Goal: Task Accomplishment & Management: Use online tool/utility

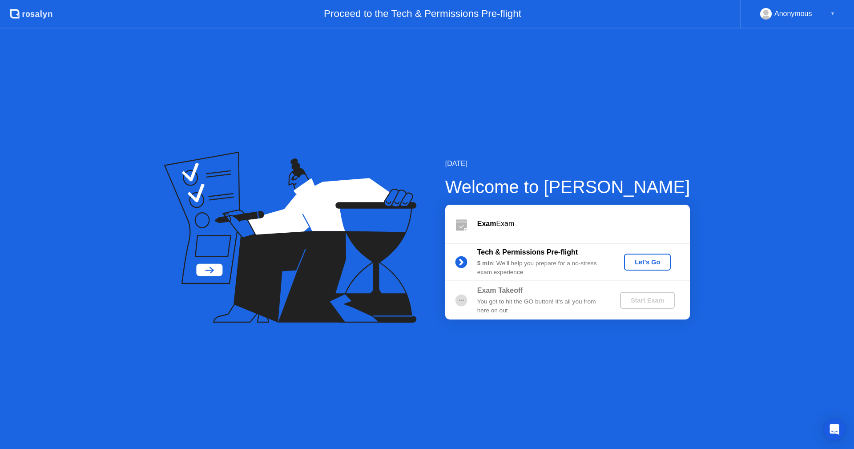
click at [629, 300] on div "Start Exam" at bounding box center [647, 300] width 48 height 7
click at [646, 263] on div "Let's Go" at bounding box center [647, 261] width 40 height 7
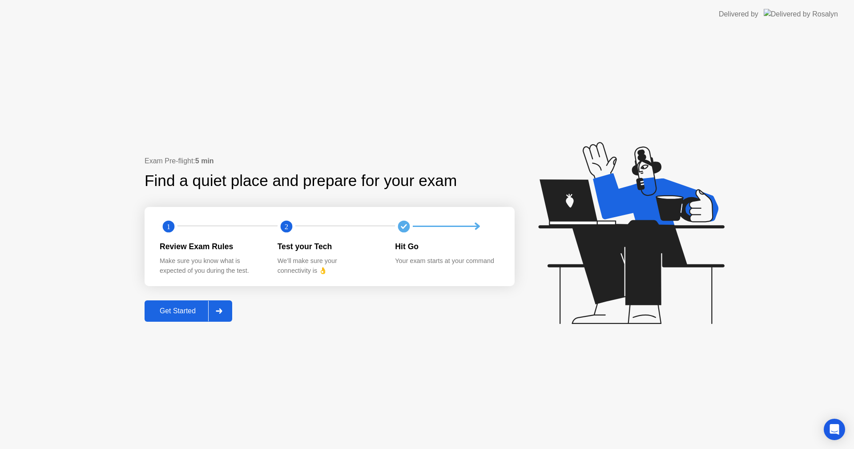
click at [176, 310] on div "Get Started" at bounding box center [177, 311] width 61 height 8
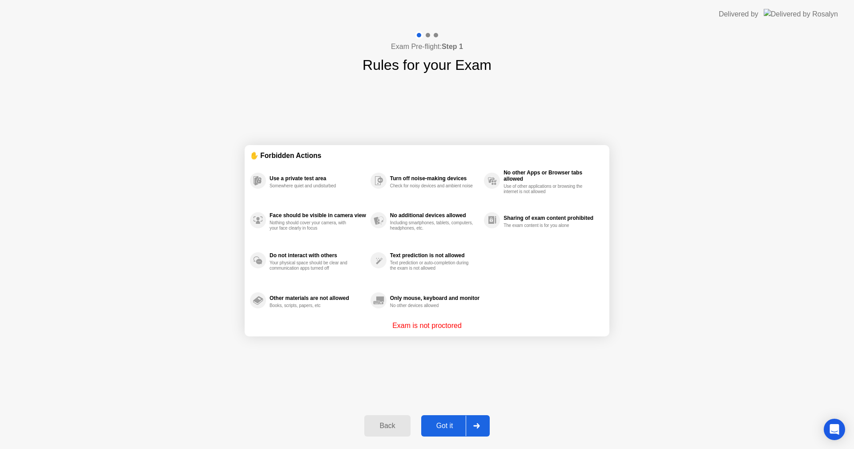
click at [438, 429] on div "Got it" at bounding box center [445, 425] width 42 height 8
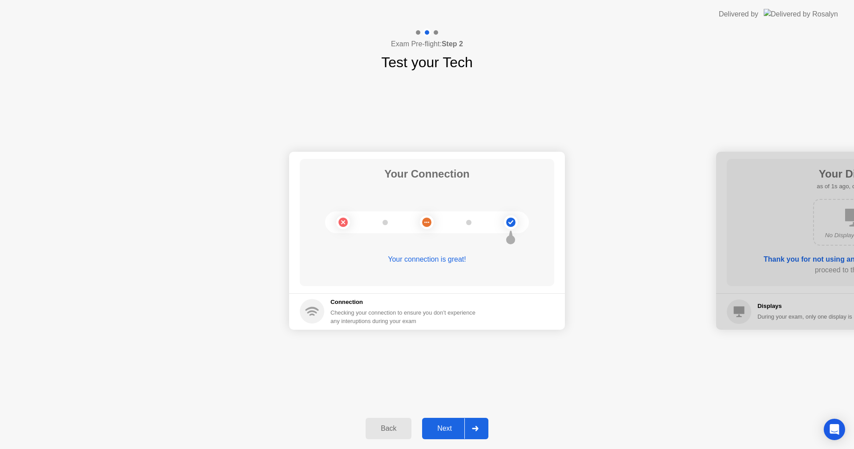
click at [447, 429] on div "Next" at bounding box center [445, 428] width 40 height 8
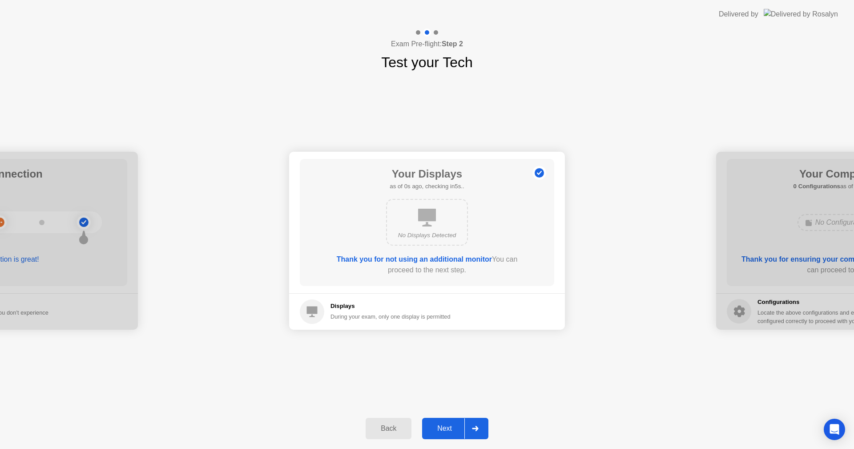
click at [447, 429] on div "Next" at bounding box center [445, 428] width 40 height 8
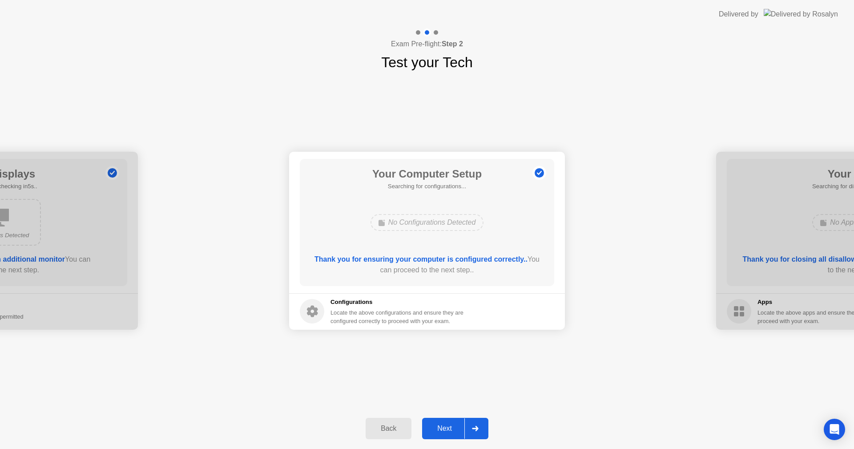
click at [447, 429] on div "Next" at bounding box center [445, 428] width 40 height 8
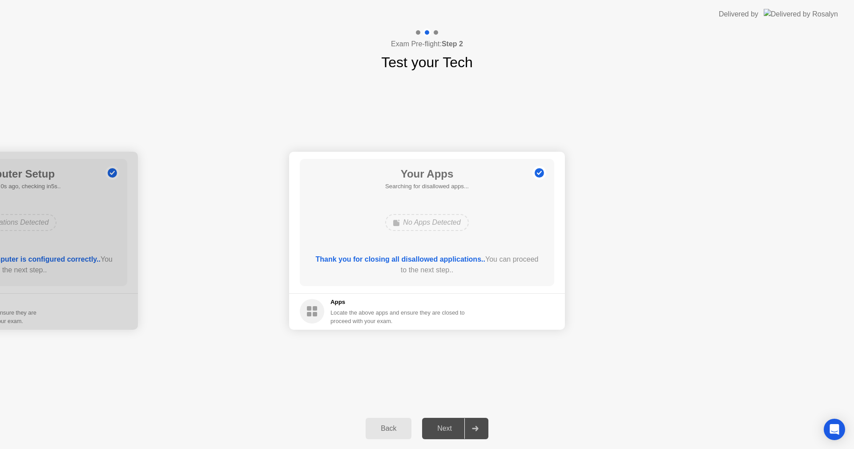
click at [447, 429] on div "Next" at bounding box center [445, 428] width 40 height 8
click at [517, 309] on div "Force Close..." at bounding box center [524, 311] width 54 height 7
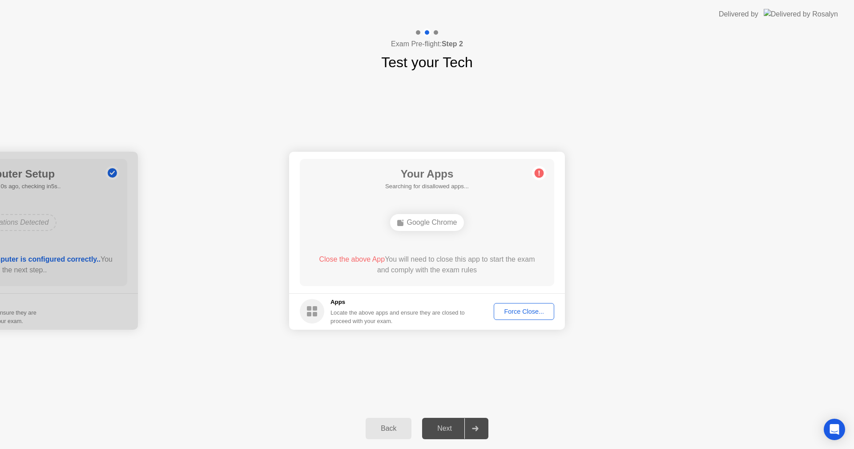
click at [494, 246] on div "Your Apps Searching for disallowed apps... Google Chrome Close the above App Yo…" at bounding box center [427, 222] width 254 height 127
click at [512, 310] on div "Force Close..." at bounding box center [524, 311] width 54 height 7
